Goal: Task Accomplishment & Management: Manage account settings

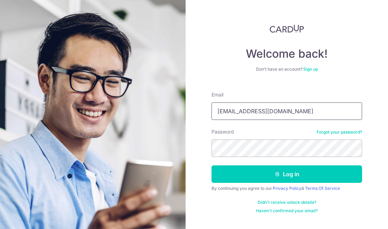
click at [274, 112] on input "[EMAIL_ADDRESS][DOMAIN_NAME]" at bounding box center [286, 112] width 151 height 18
type input "[EMAIL_ADDRESS][DOMAIN_NAME]"
click at [275, 176] on icon "submit" at bounding box center [277, 175] width 6 height 6
